Goal: Task Accomplishment & Management: Manage account settings

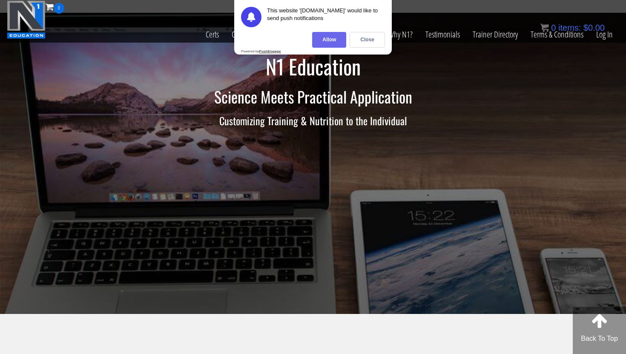
click at [316, 38] on div "Allow" at bounding box center [329, 40] width 34 height 16
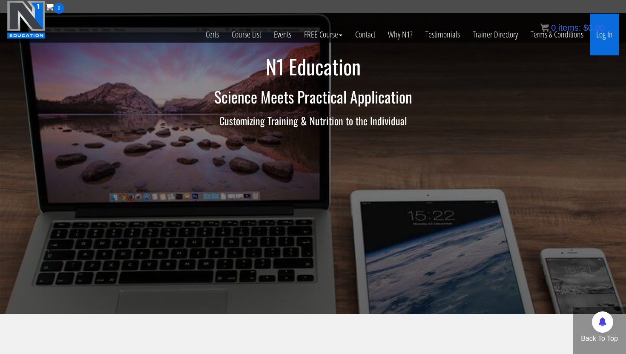
click at [607, 38] on link "Log In" at bounding box center [604, 35] width 29 height 42
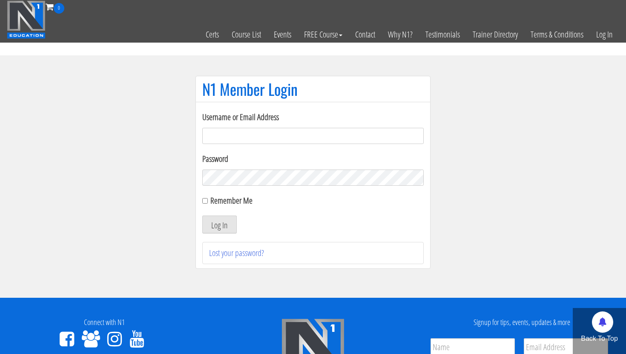
click at [355, 136] on input "Username or Email Address" at bounding box center [312, 136] width 221 height 16
type input "karllucas7@hotmail.co.uk"
click at [204, 202] on input "Remember Me" at bounding box center [205, 201] width 6 height 6
checkbox input "true"
